Goal: Task Accomplishment & Management: Manage account settings

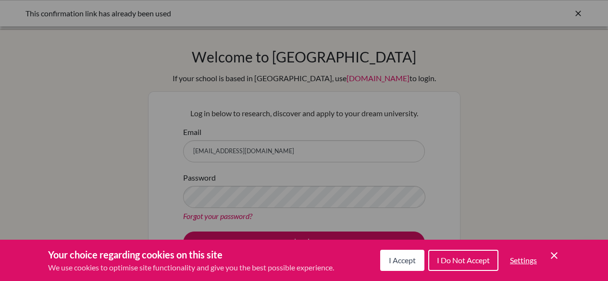
scroll to position [106, 0]
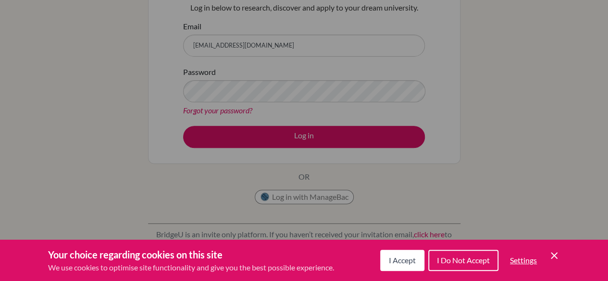
click at [411, 256] on span "I Accept" at bounding box center [402, 260] width 27 height 9
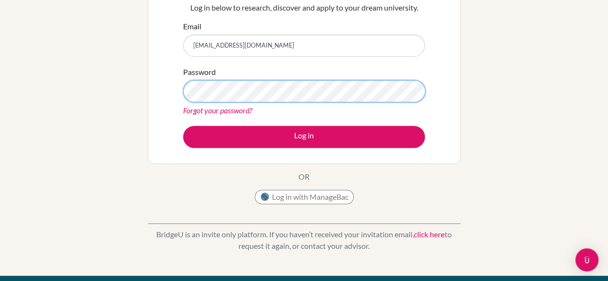
click at [183, 126] on button "Log in" at bounding box center [304, 137] width 242 height 22
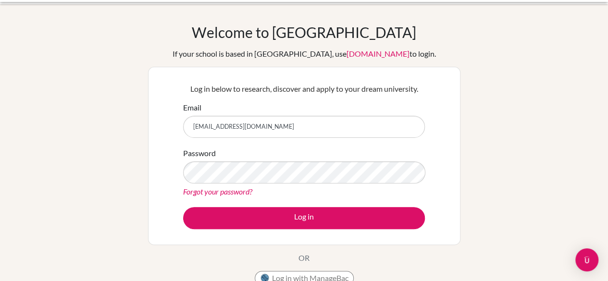
scroll to position [56, 0]
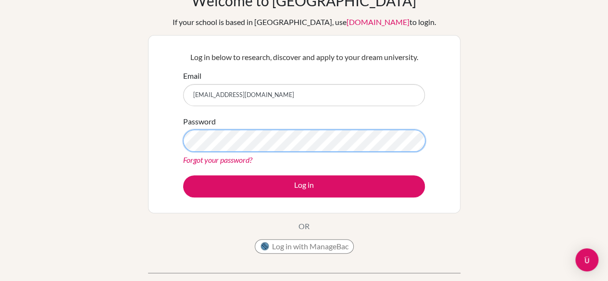
click at [183, 176] on button "Log in" at bounding box center [304, 187] width 242 height 22
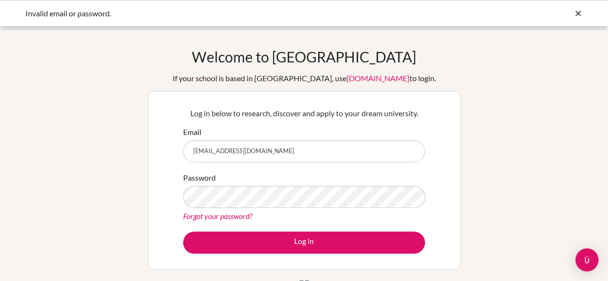
click at [580, 12] on icon at bounding box center [579, 14] width 10 height 10
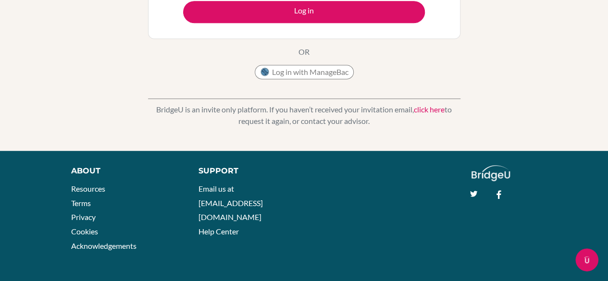
click at [591, 267] on div "Open Intercom Messenger" at bounding box center [587, 260] width 32 height 32
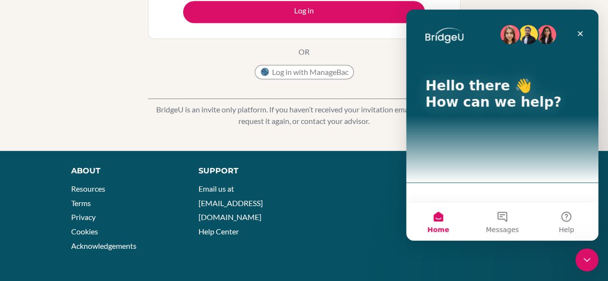
click at [591, 268] on div "Close Intercom Messenger" at bounding box center [587, 260] width 23 height 23
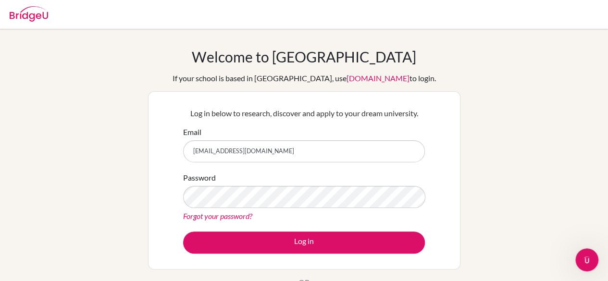
click at [43, 44] on div "Welcome to BridgeU If your school is based in China, use app.bridge-u.com.cn to…" at bounding box center [304, 205] width 608 height 353
click at [29, 15] on img at bounding box center [29, 13] width 38 height 15
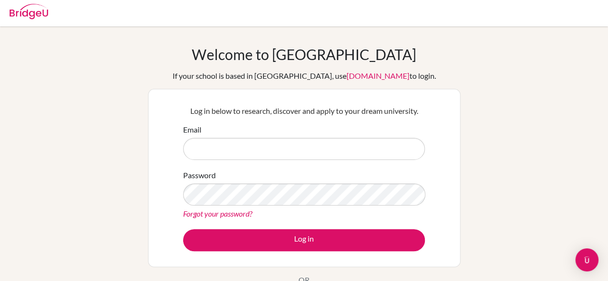
scroll to position [34, 0]
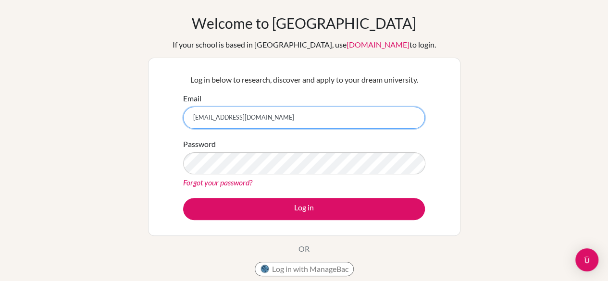
click at [192, 117] on input "[EMAIL_ADDRESS][DOMAIN_NAME]" at bounding box center [304, 118] width 242 height 22
type input "[EMAIL_ADDRESS][DOMAIN_NAME]"
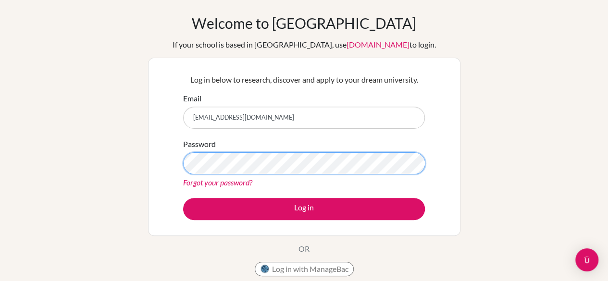
click at [183, 198] on button "Log in" at bounding box center [304, 209] width 242 height 22
